Goal: Information Seeking & Learning: Learn about a topic

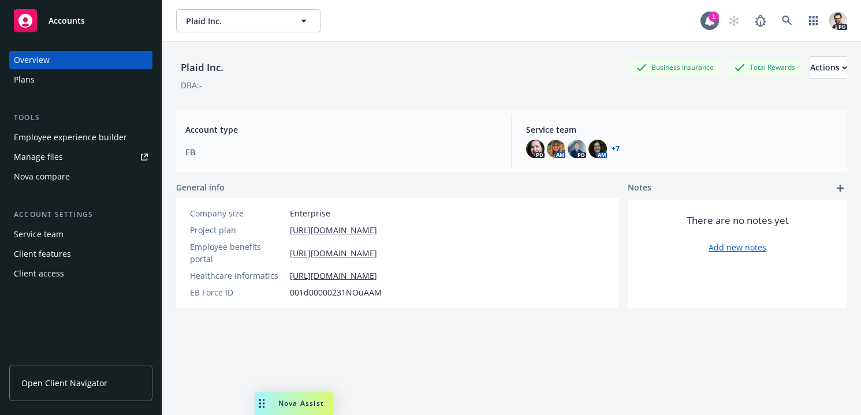
click at [237, 14] on button "Plaid Inc." at bounding box center [248, 20] width 144 height 23
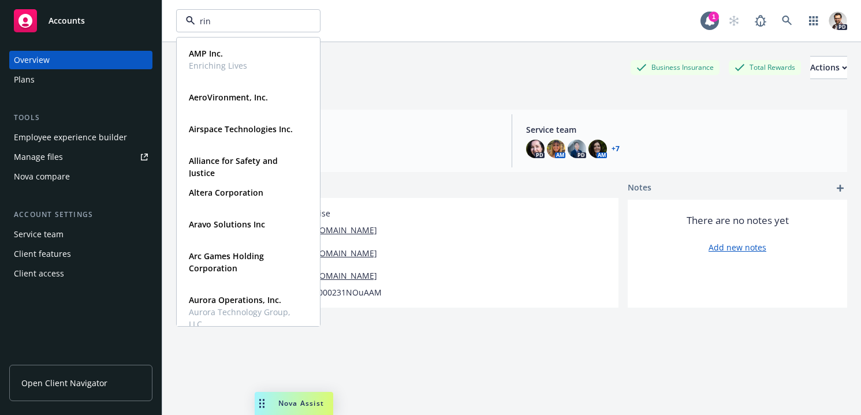
type input "ring"
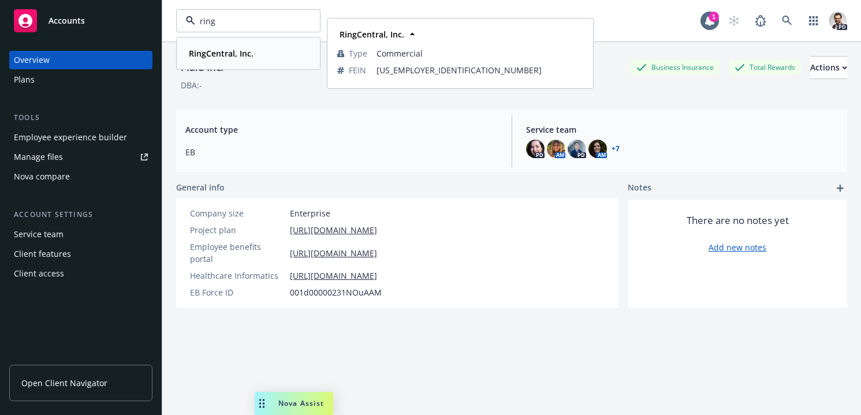
click at [223, 49] on strong "RingCentral, Inc." at bounding box center [221, 53] width 65 height 11
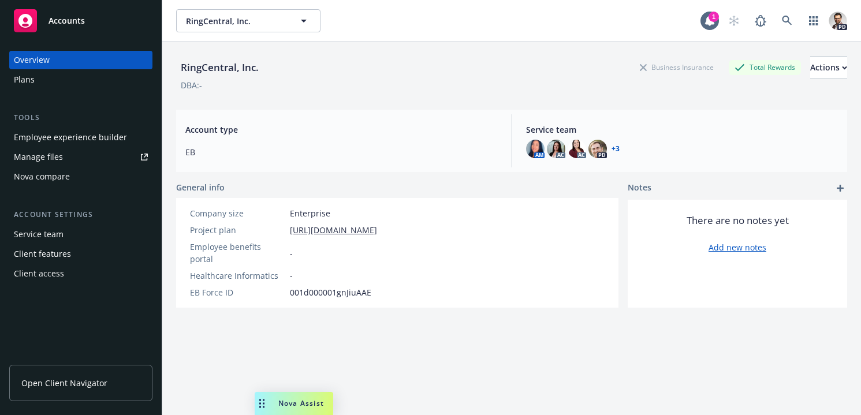
click at [72, 84] on div "Plans" at bounding box center [81, 79] width 134 height 18
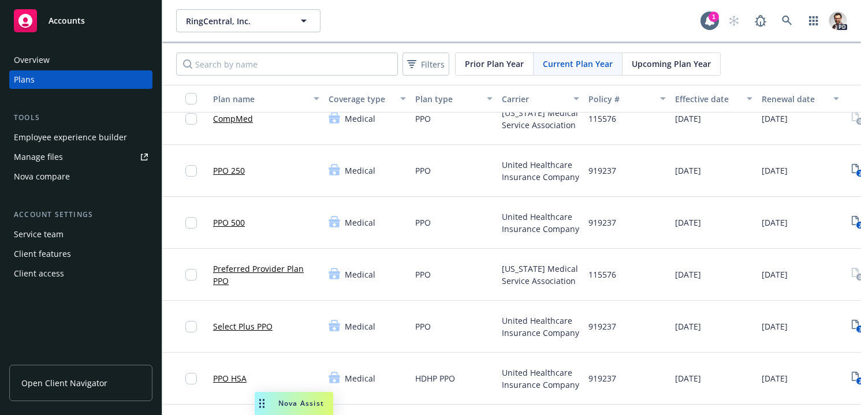
scroll to position [44, 0]
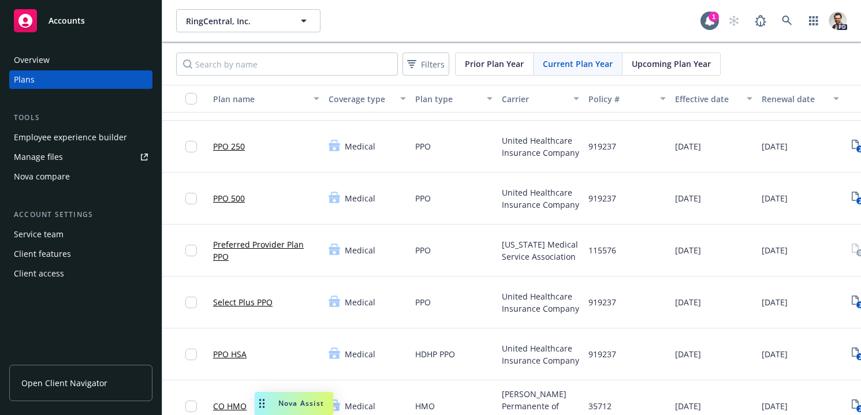
click at [236, 356] on link "PPO HSA" at bounding box center [229, 354] width 33 height 12
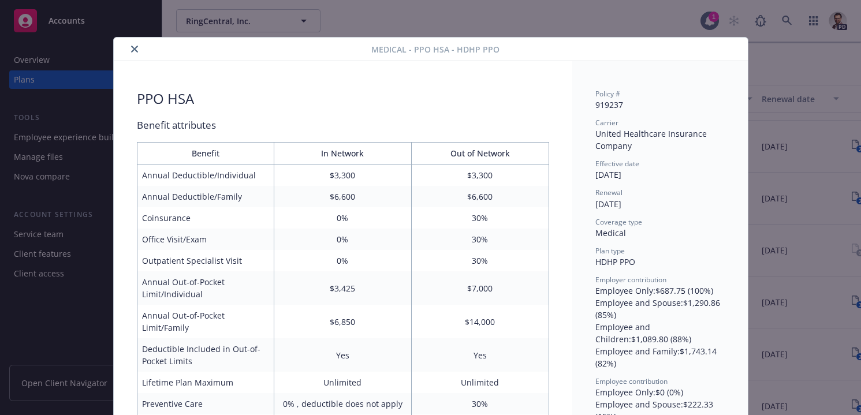
scroll to position [35, 0]
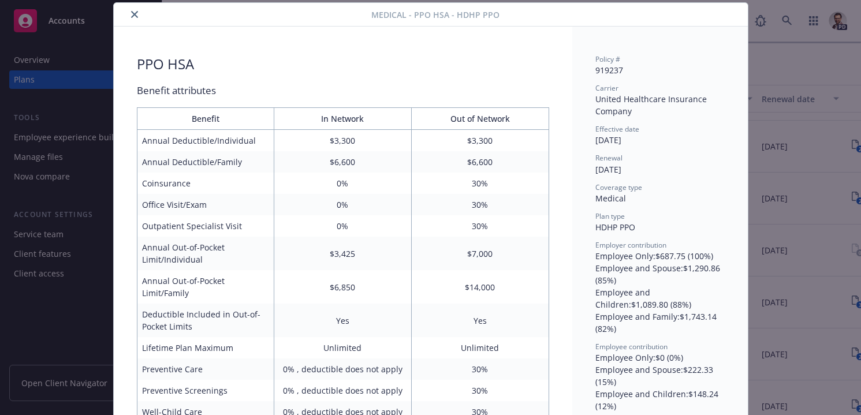
drag, startPoint x: 132, startPoint y: 15, endPoint x: 168, endPoint y: 78, distance: 72.4
click at [132, 16] on icon "close" at bounding box center [134, 14] width 7 height 7
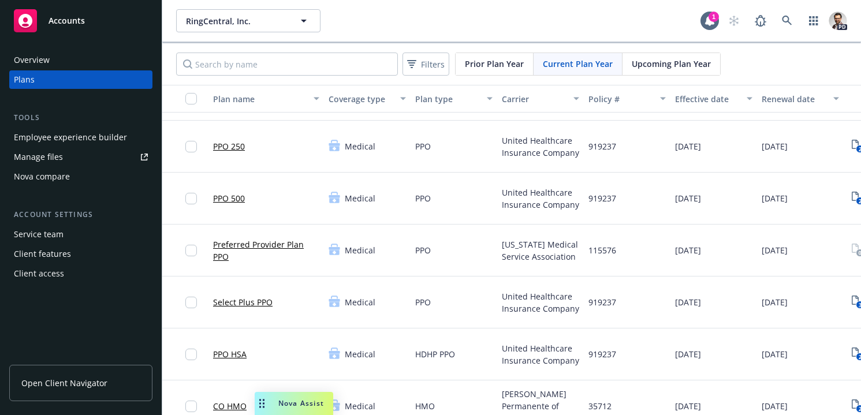
scroll to position [44, 69]
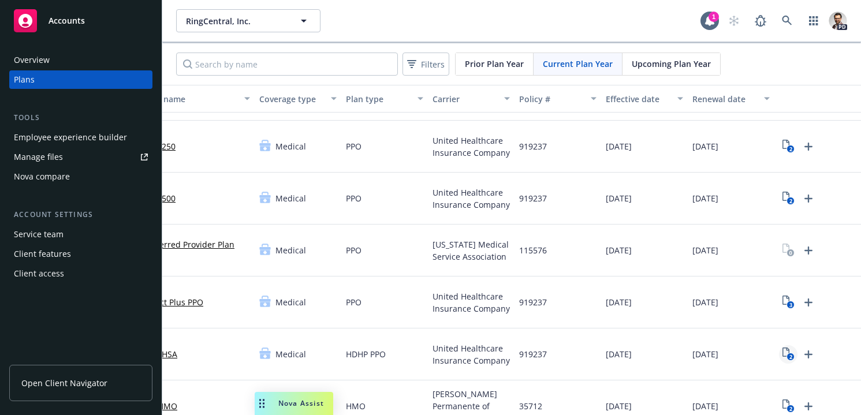
click at [789, 355] on text "2" at bounding box center [790, 357] width 3 height 8
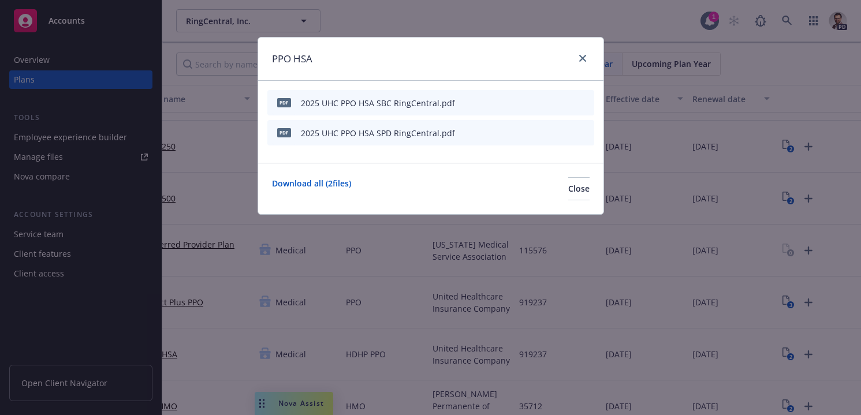
click at [565, 100] on icon "preview file" at bounding box center [564, 102] width 10 height 8
drag, startPoint x: 584, startPoint y: 58, endPoint x: 576, endPoint y: 63, distance: 8.8
click at [584, 58] on icon "close" at bounding box center [582, 58] width 7 height 7
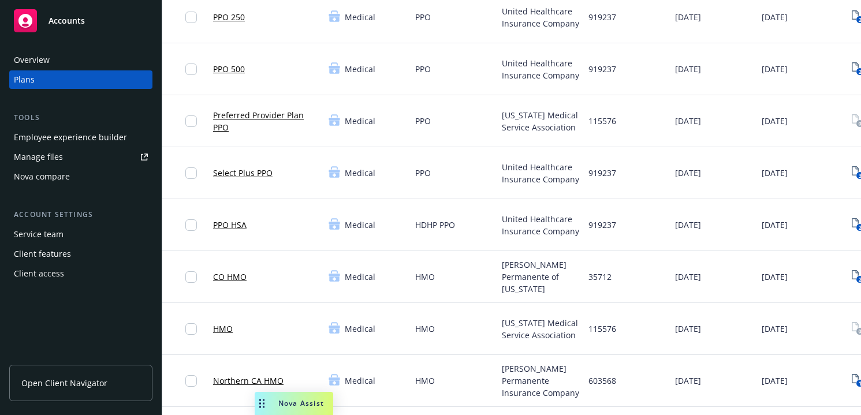
scroll to position [162, 0]
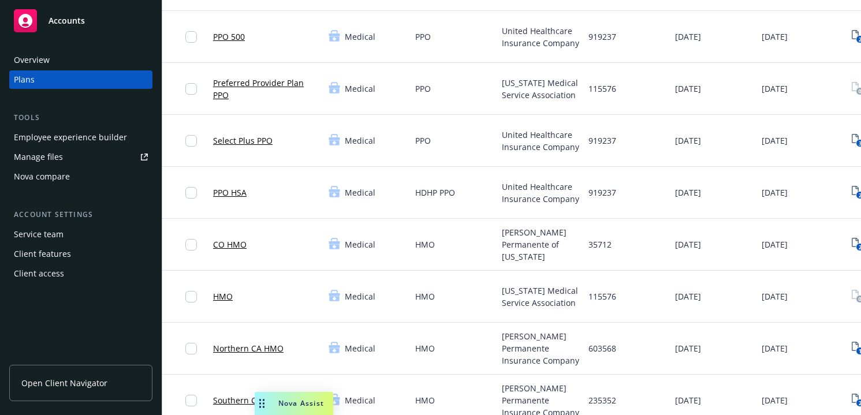
click at [238, 139] on link "Select Plus PPO" at bounding box center [242, 141] width 59 height 12
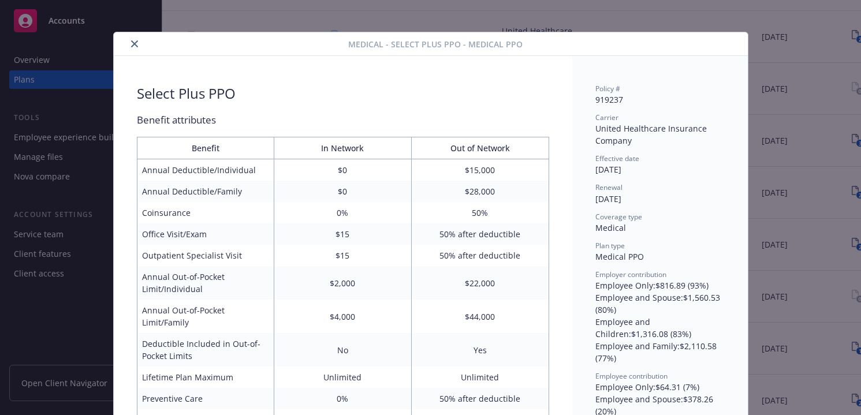
scroll to position [4, 0]
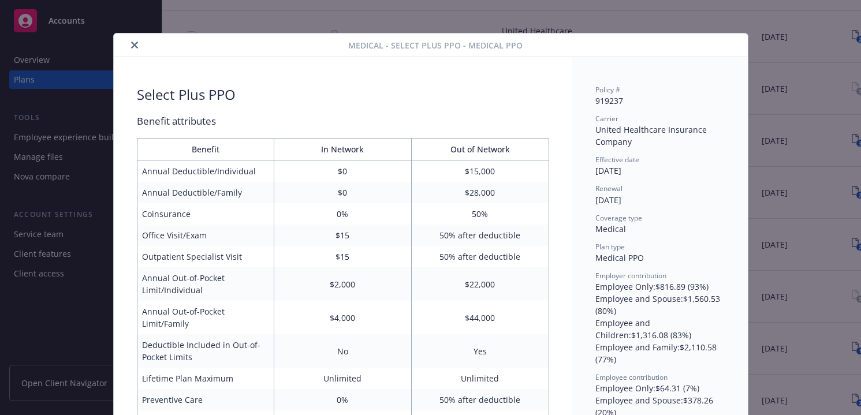
click at [136, 45] on icon "close" at bounding box center [134, 45] width 7 height 7
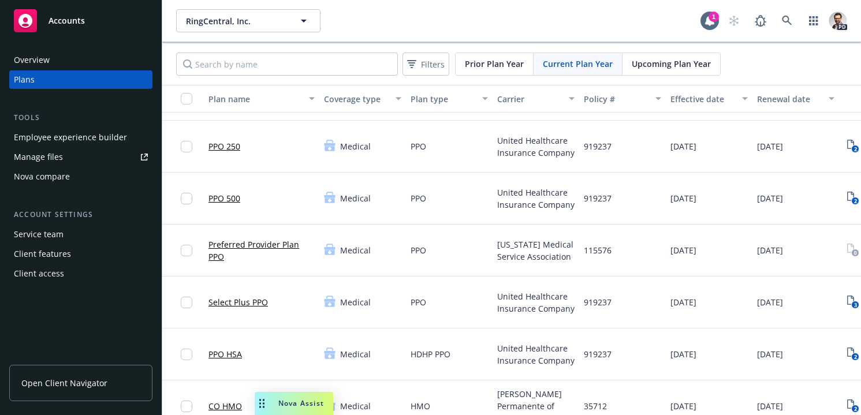
scroll to position [44, 8]
click at [852, 301] on text "3" at bounding box center [851, 305] width 3 height 8
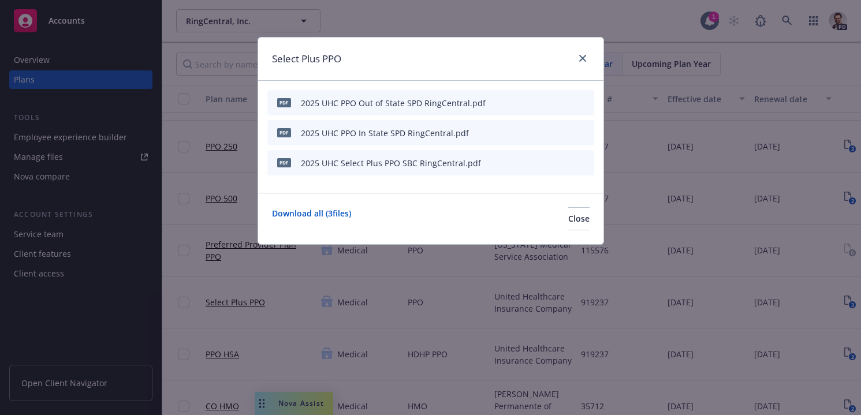
click at [567, 162] on icon "preview file" at bounding box center [564, 162] width 10 height 8
drag, startPoint x: 582, startPoint y: 57, endPoint x: 573, endPoint y: 70, distance: 15.9
click at [582, 57] on icon "close" at bounding box center [582, 58] width 7 height 7
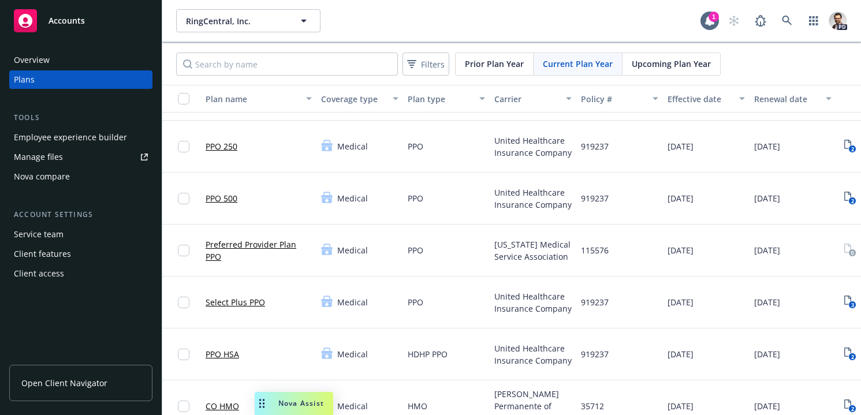
click at [240, 307] on link "Select Plus PPO" at bounding box center [235, 302] width 59 height 12
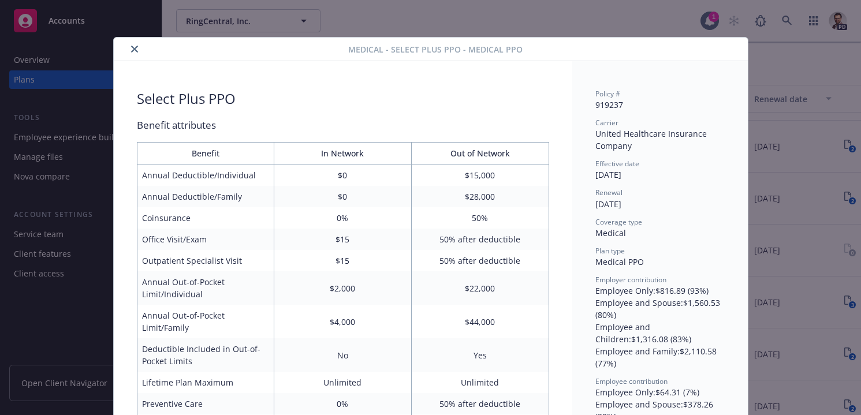
click at [135, 53] on button "close" at bounding box center [135, 49] width 14 height 14
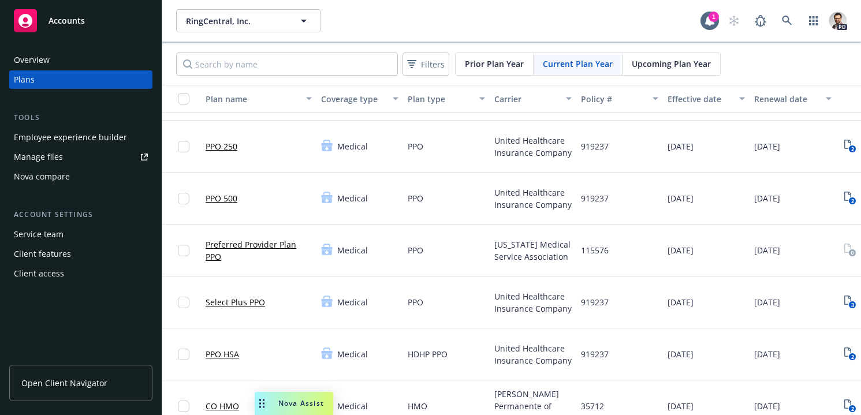
click at [220, 147] on link "PPO 250" at bounding box center [222, 146] width 32 height 12
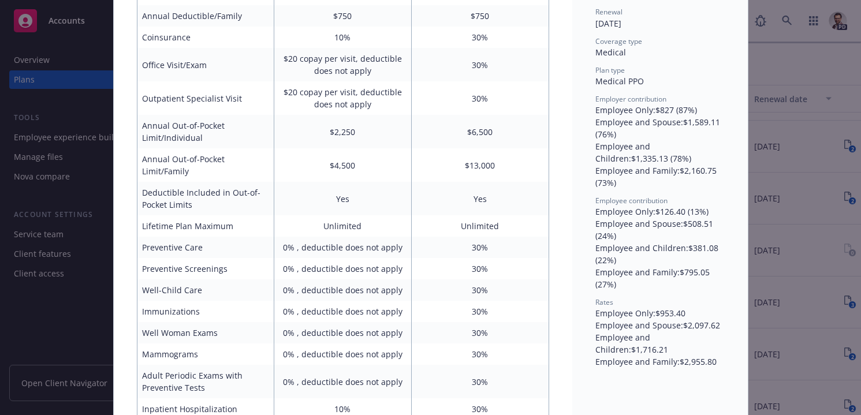
scroll to position [182, 0]
drag, startPoint x: 667, startPoint y: 314, endPoint x: 651, endPoint y: 316, distance: 17.0
click at [651, 316] on div "Employee Only : $953.40" at bounding box center [659, 311] width 129 height 12
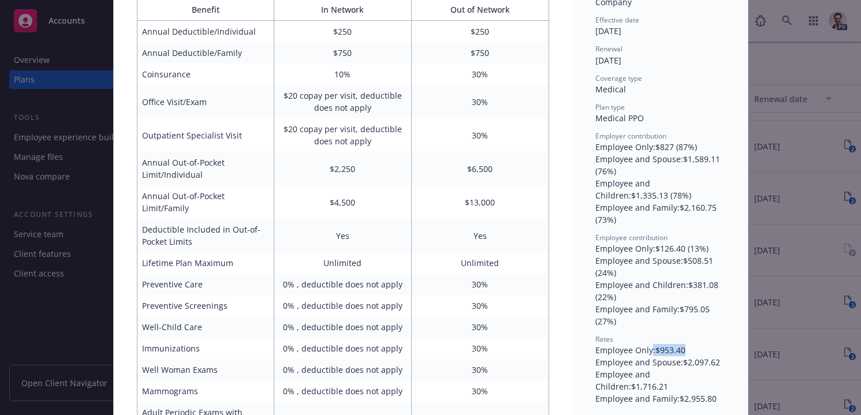
scroll to position [0, 0]
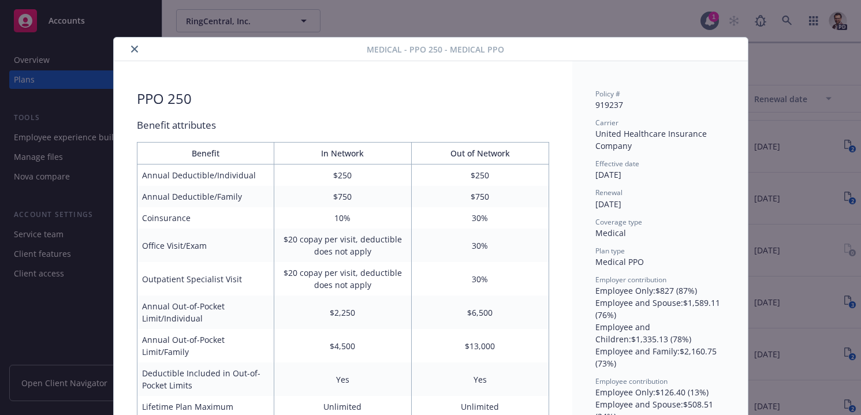
click at [132, 51] on icon "close" at bounding box center [134, 49] width 7 height 7
